Goal: Transaction & Acquisition: Book appointment/travel/reservation

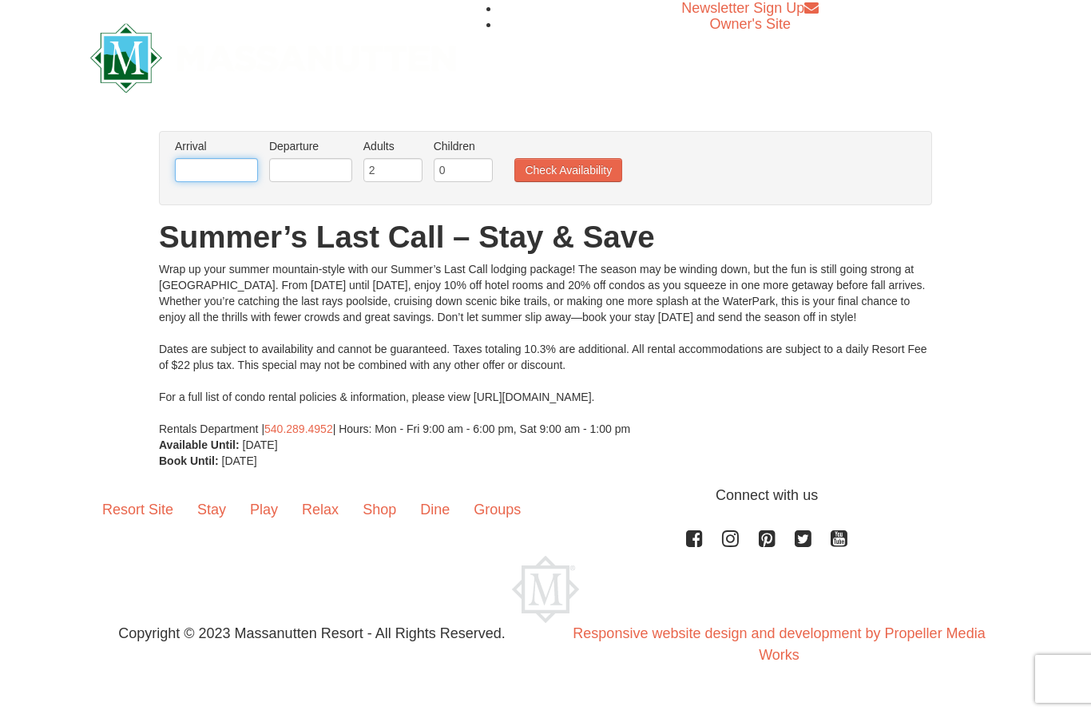
click at [213, 174] on input "text" at bounding box center [216, 170] width 83 height 24
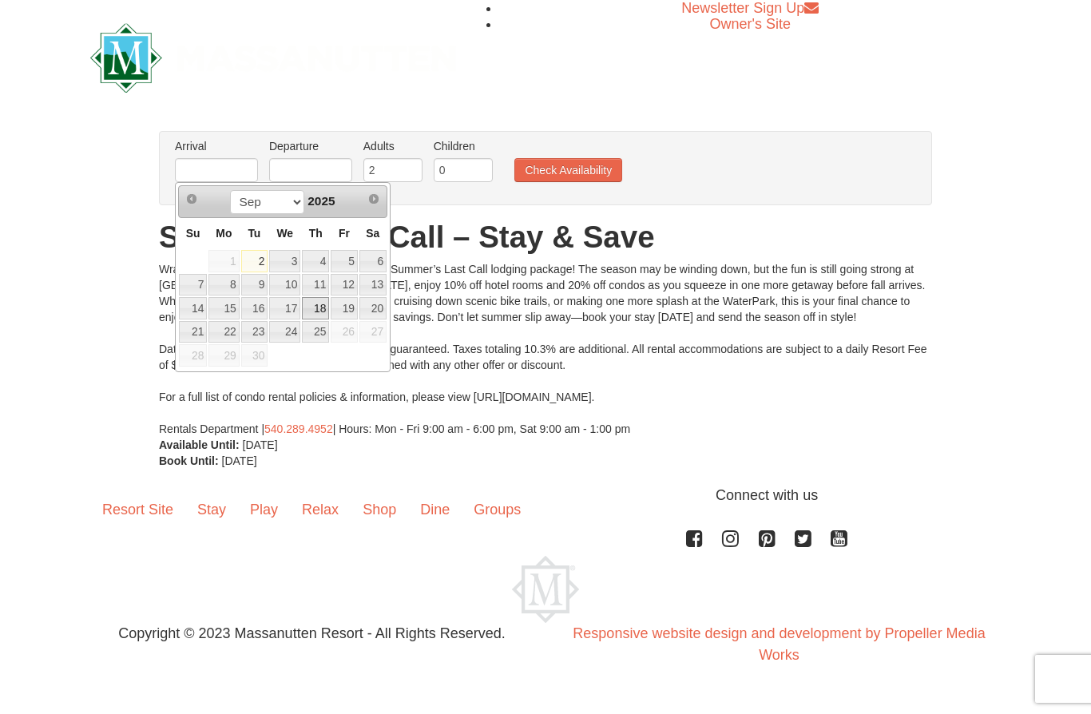
click at [325, 309] on link "18" at bounding box center [315, 308] width 27 height 22
type input "[DATE]"
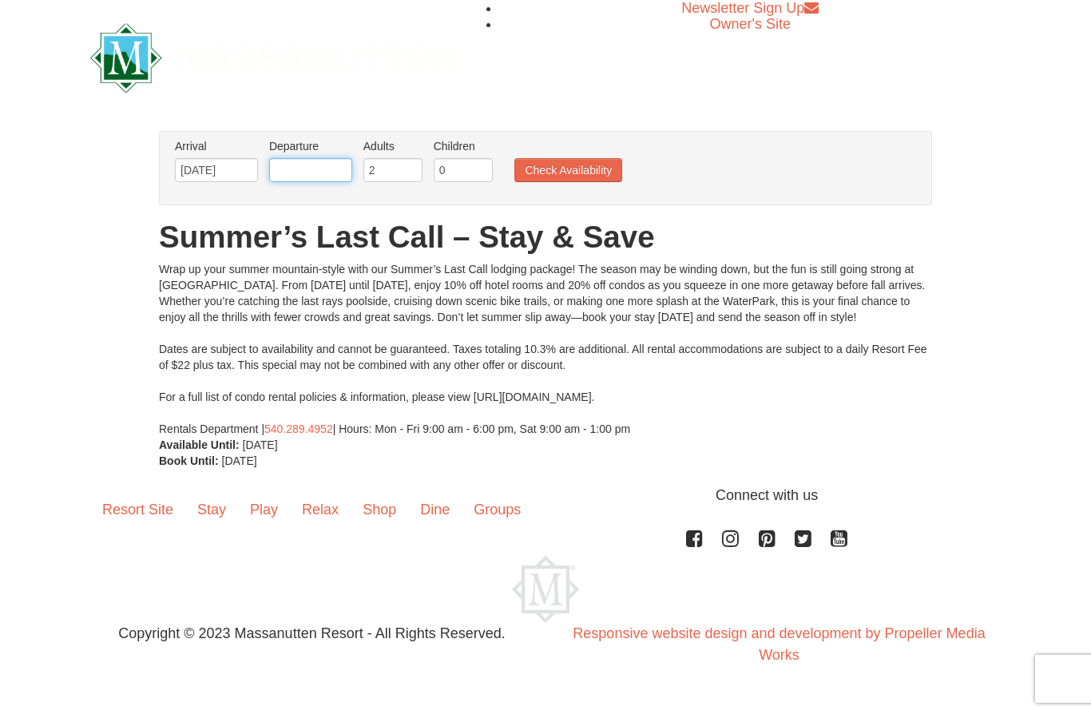
click at [331, 163] on input "text" at bounding box center [310, 170] width 83 height 24
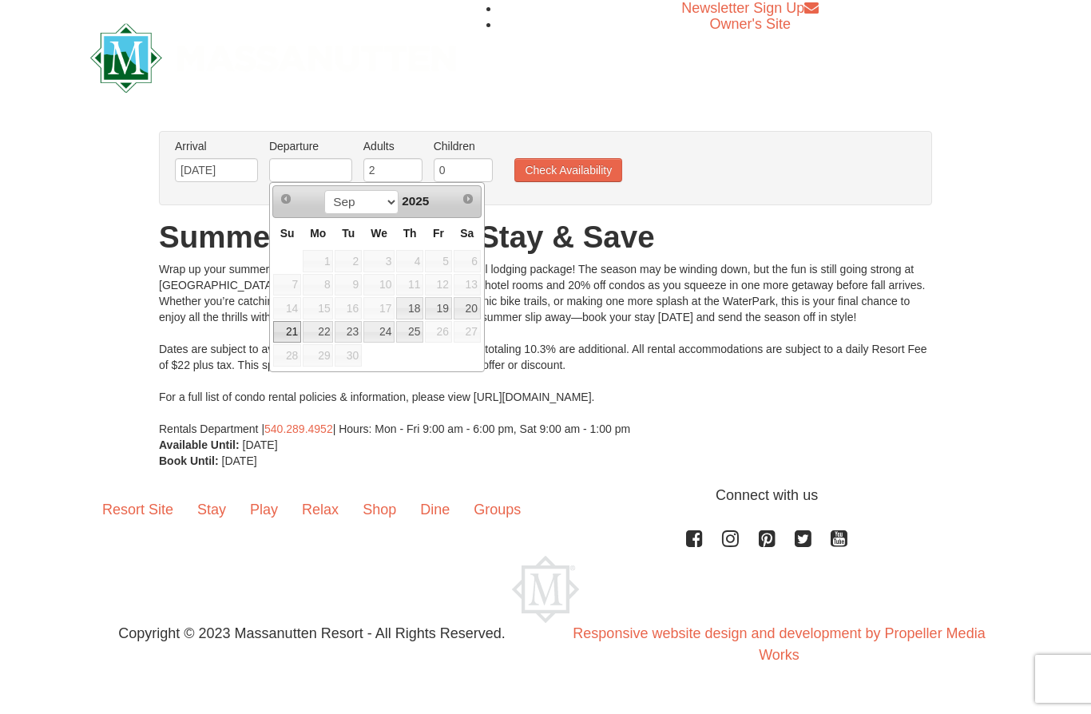
click at [288, 328] on link "21" at bounding box center [287, 332] width 28 height 22
type input "[DATE]"
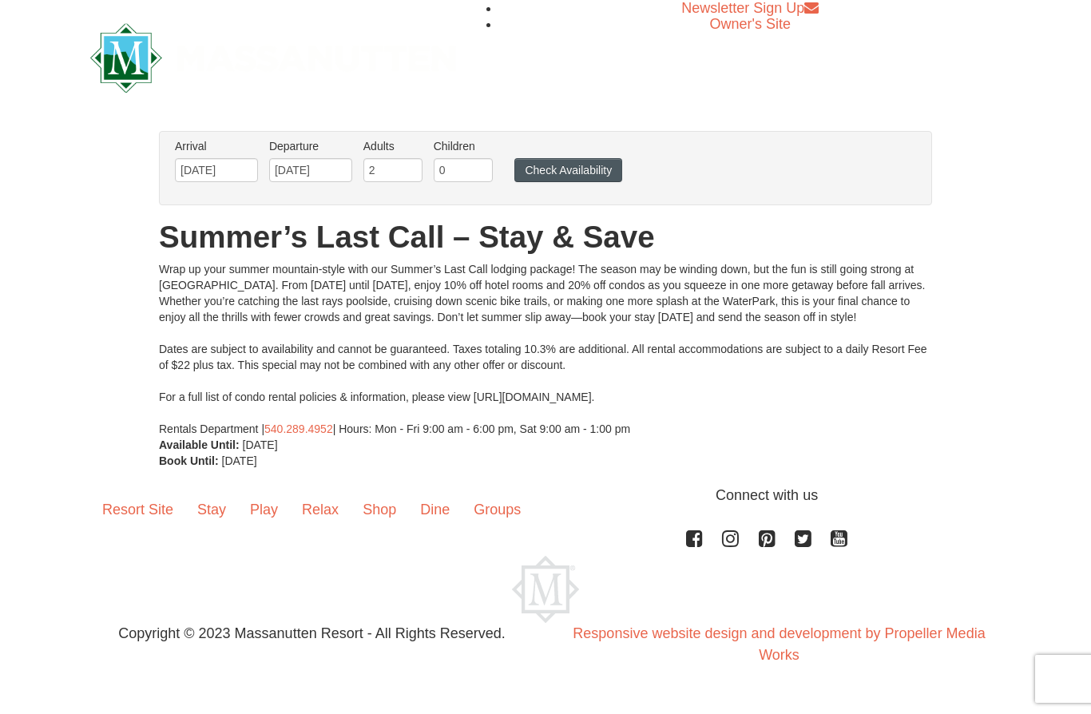
click at [578, 180] on button "Check Availability" at bounding box center [568, 170] width 108 height 24
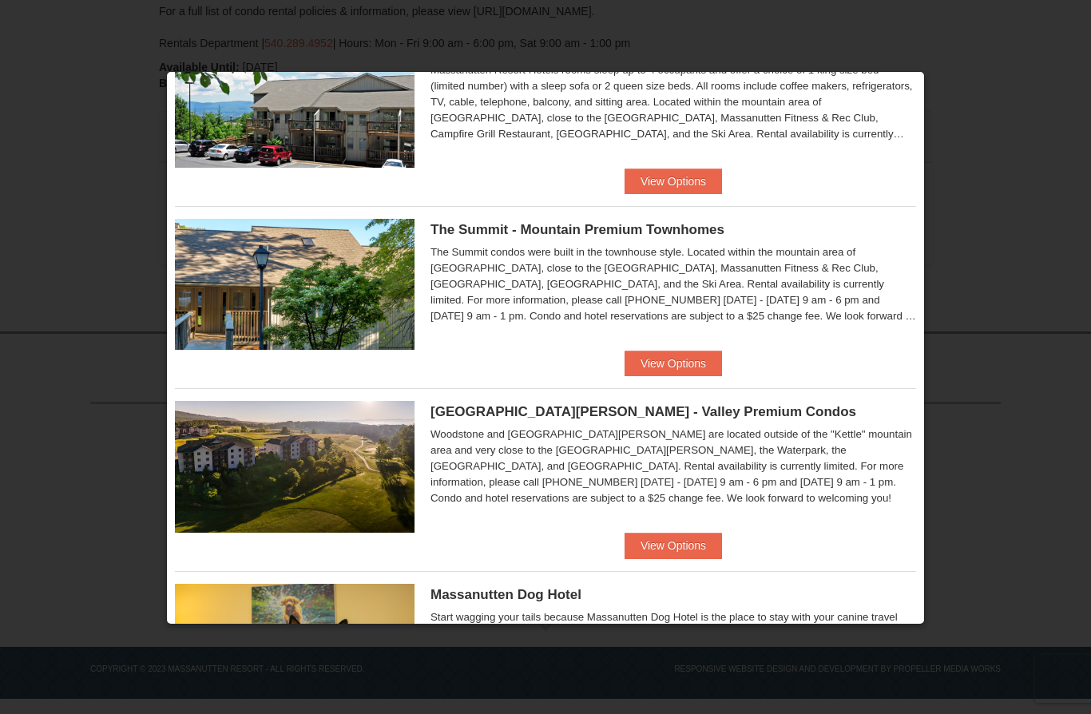
scroll to position [636, 0]
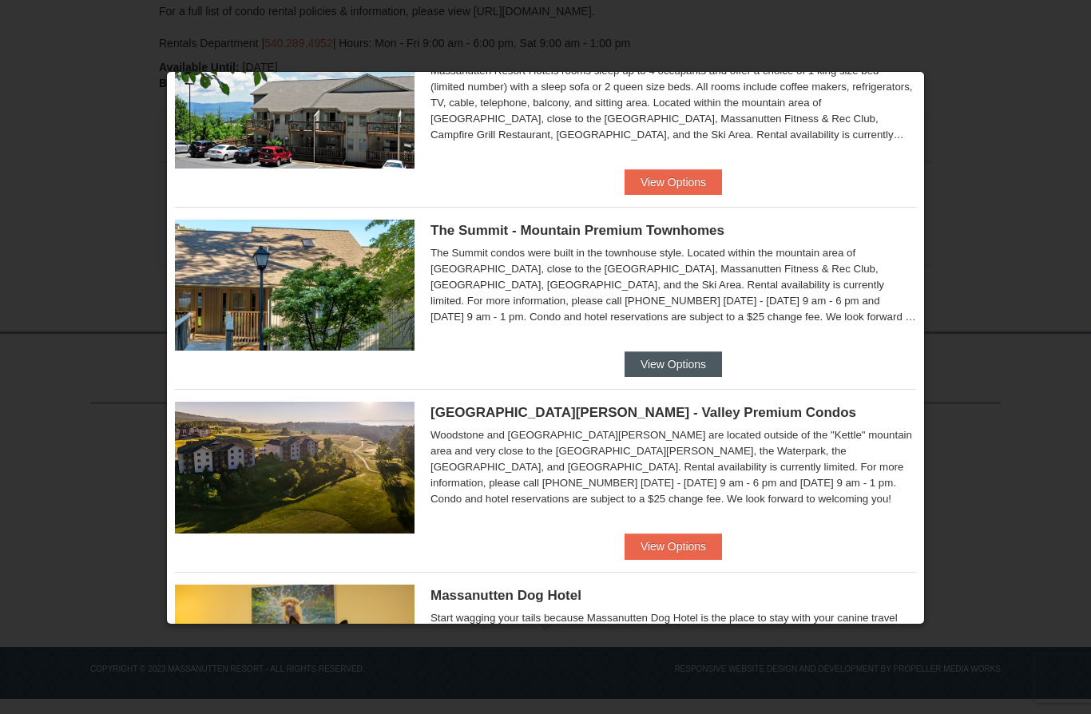
click at [655, 365] on button "View Options" at bounding box center [672, 364] width 97 height 26
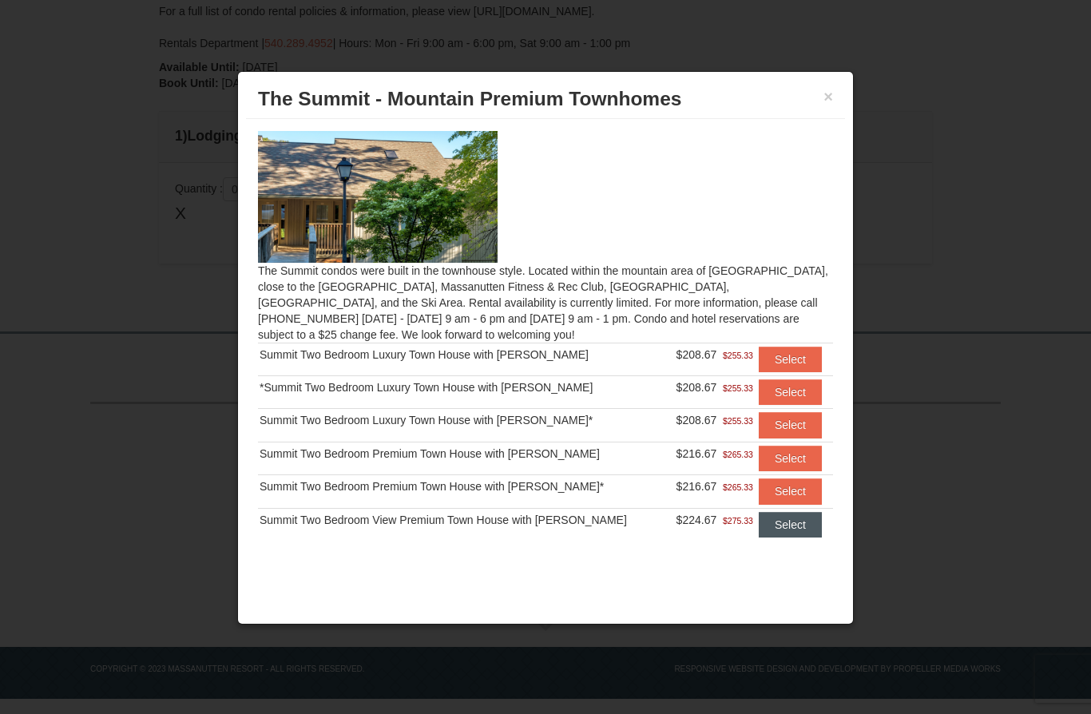
click at [767, 527] on button "Select" at bounding box center [790, 525] width 63 height 26
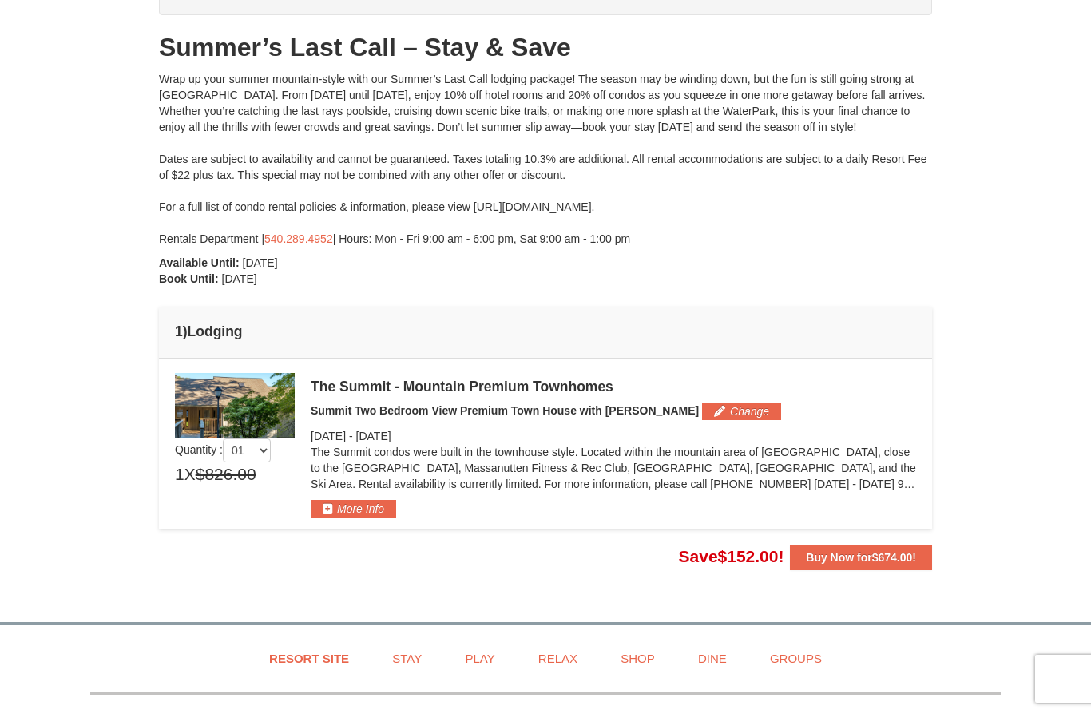
scroll to position [150, 0]
click at [515, 382] on div "The Summit - Mountain Premium Townhomes" at bounding box center [613, 387] width 605 height 16
click at [513, 390] on div "The Summit - Mountain Premium Townhomes" at bounding box center [613, 387] width 605 height 16
click at [544, 392] on div "The Summit - Mountain Premium Townhomes" at bounding box center [613, 387] width 605 height 16
click at [363, 512] on button "More Info" at bounding box center [353, 510] width 85 height 18
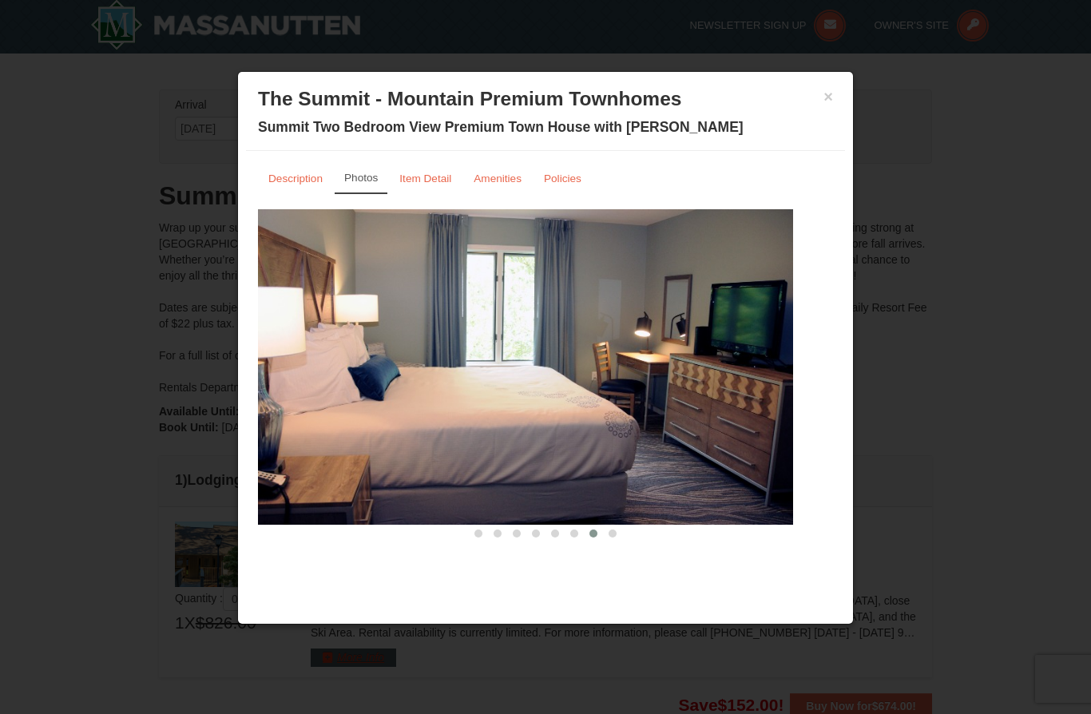
scroll to position [0, 0]
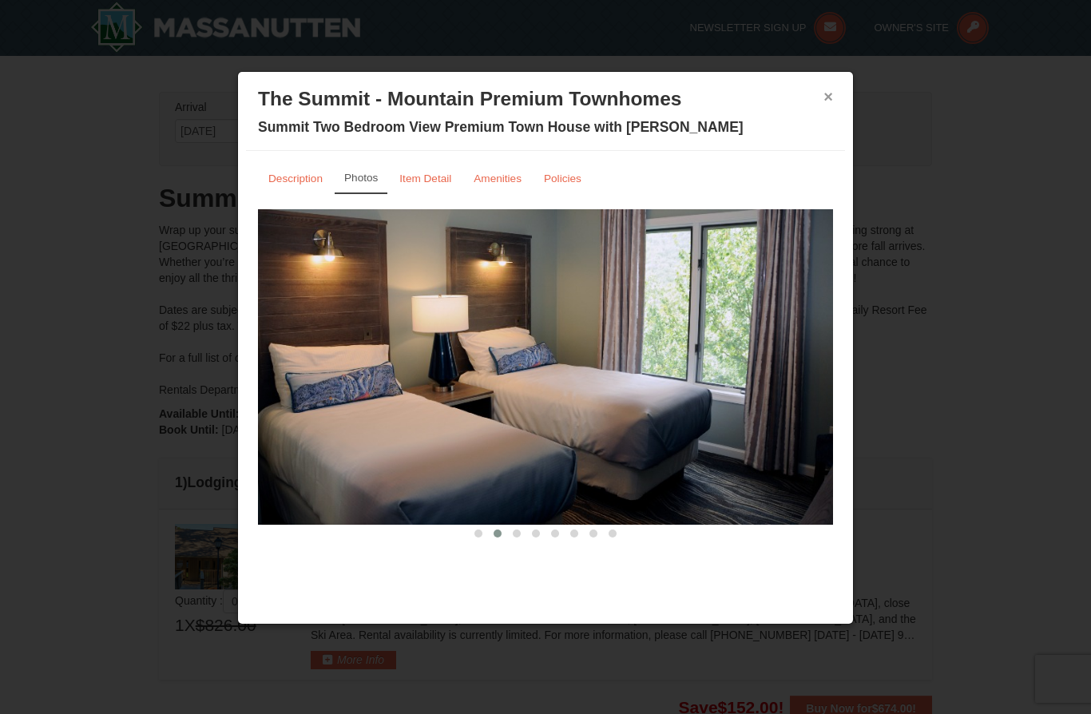
click at [826, 98] on button "×" at bounding box center [828, 97] width 10 height 16
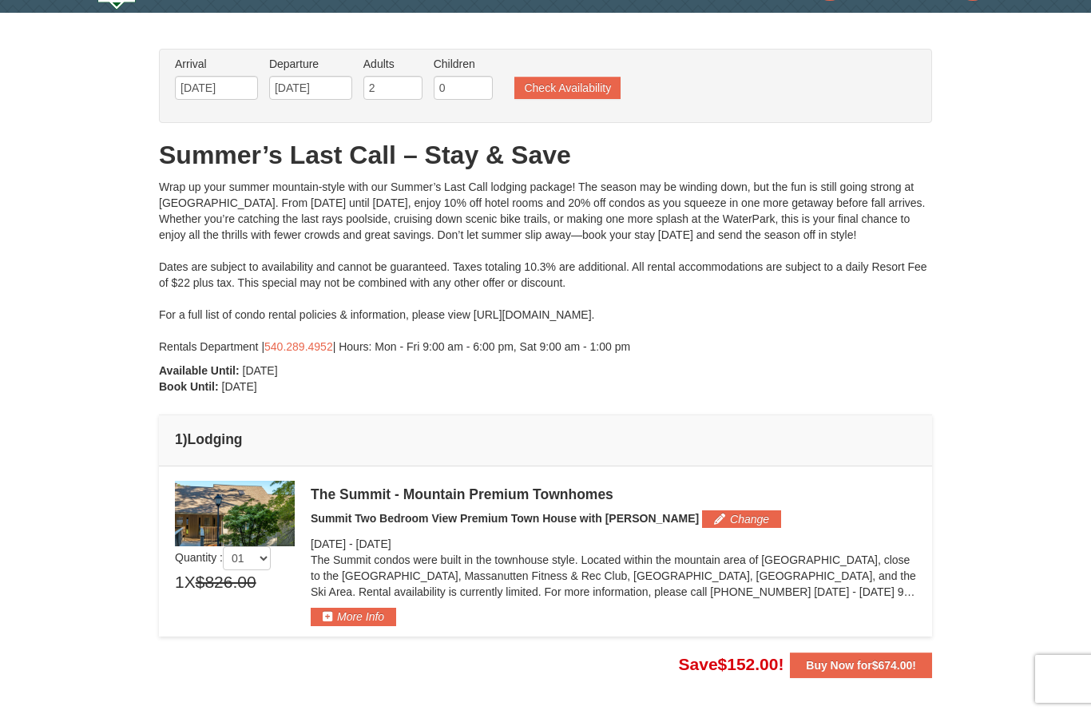
scroll to position [44, 0]
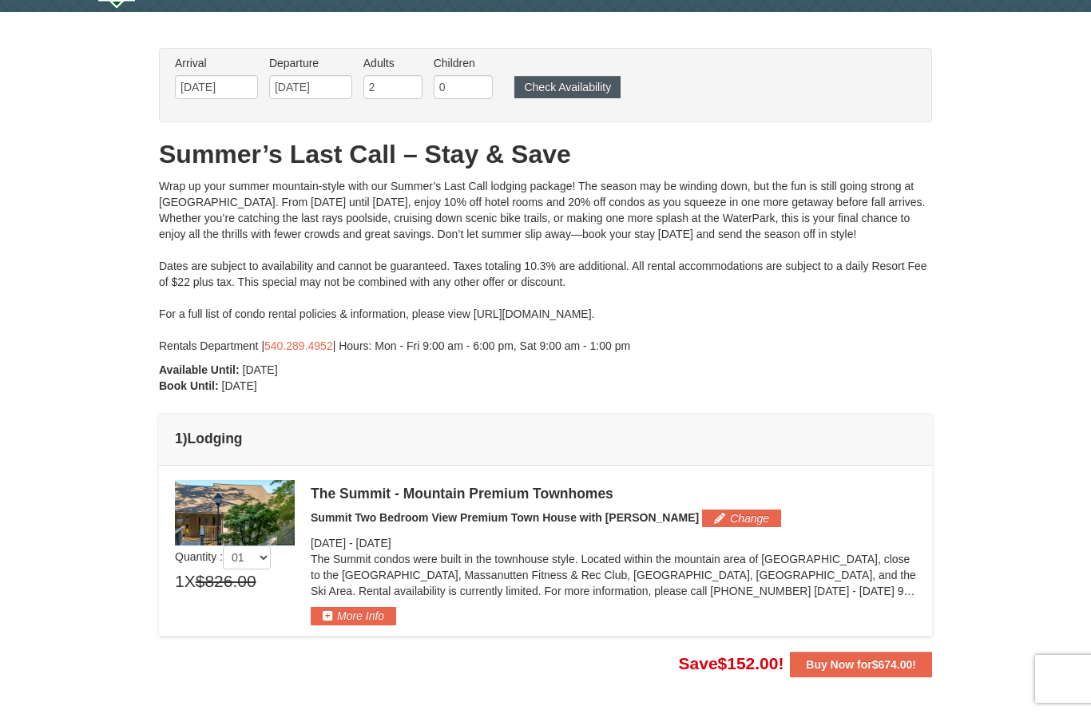
click at [558, 97] on button "Check Availability" at bounding box center [567, 87] width 106 height 22
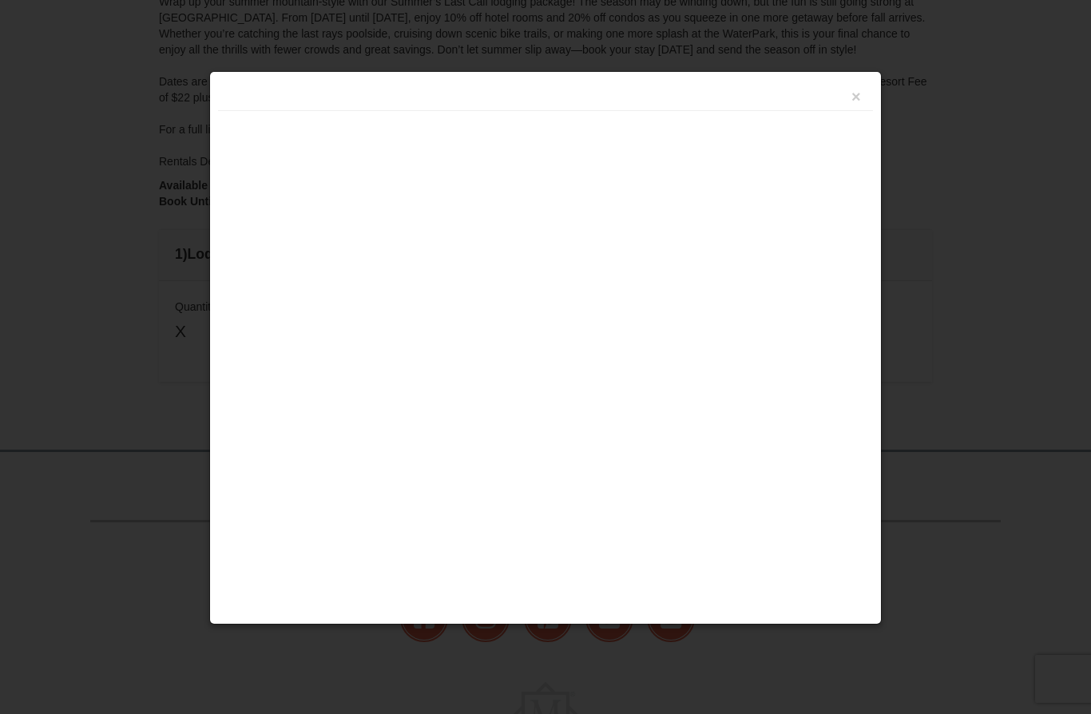
scroll to position [347, 0]
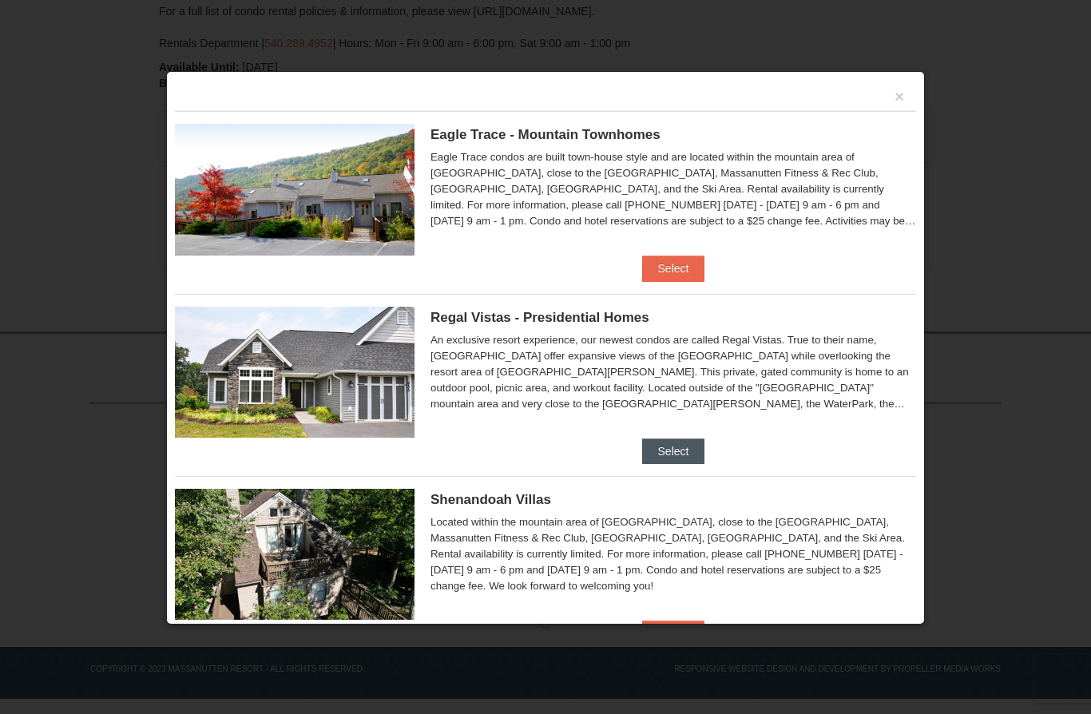
click at [676, 448] on button "Select" at bounding box center [673, 451] width 63 height 26
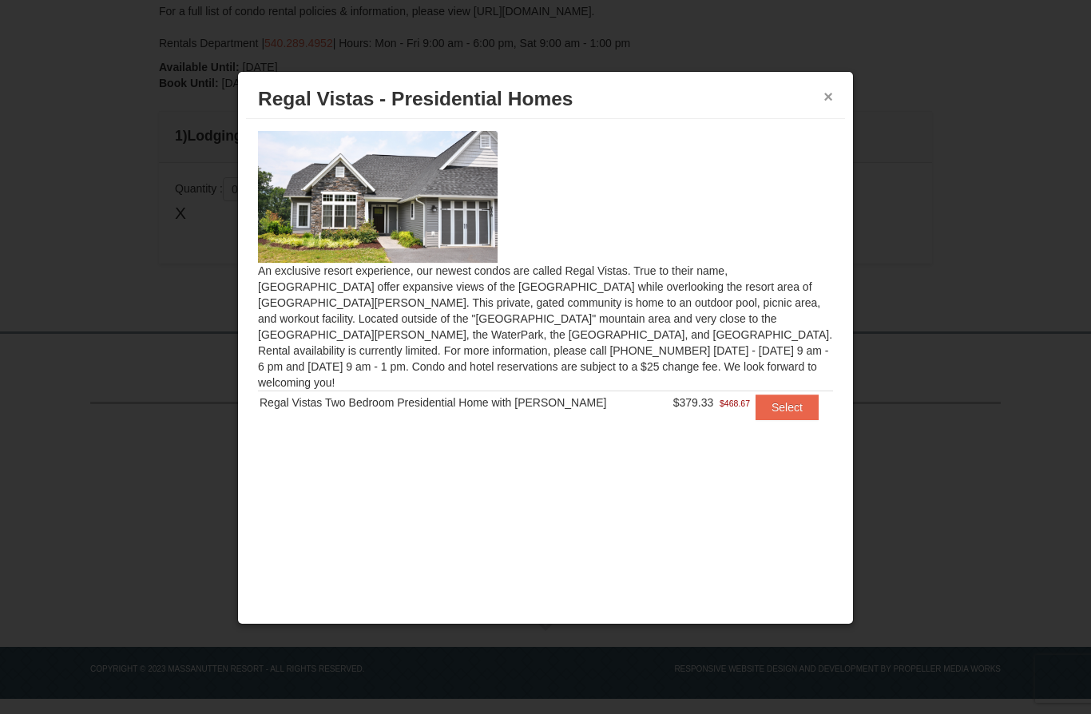
click at [826, 105] on button "×" at bounding box center [828, 97] width 10 height 16
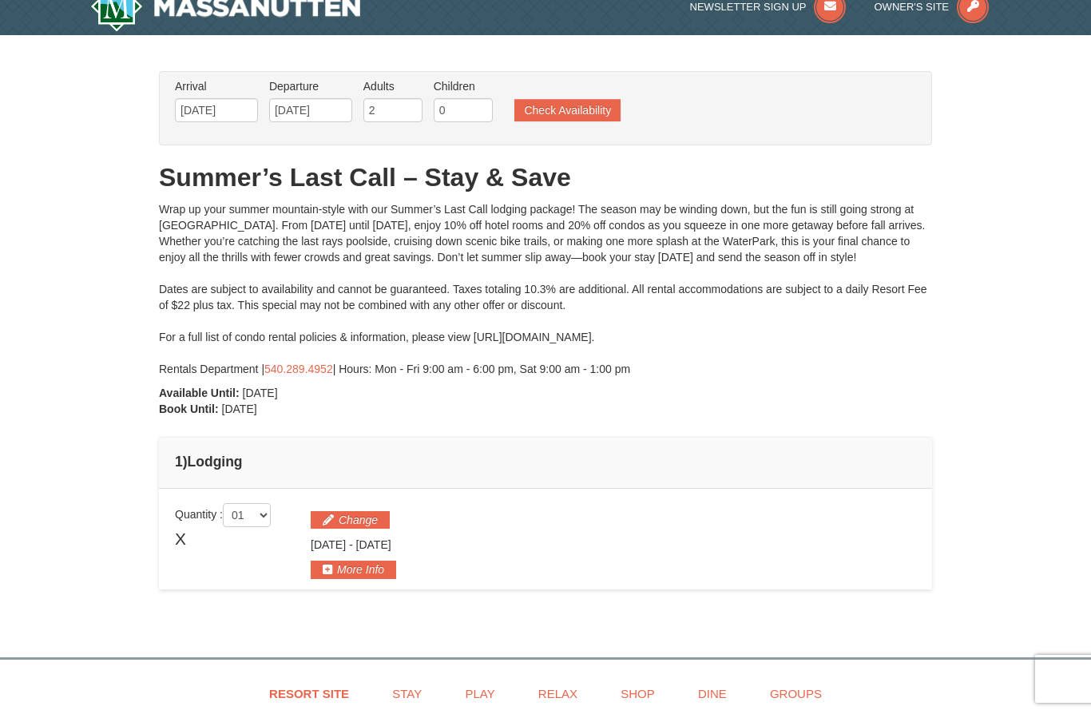
scroll to position [0, 0]
